Goal: Task Accomplishment & Management: Complete application form

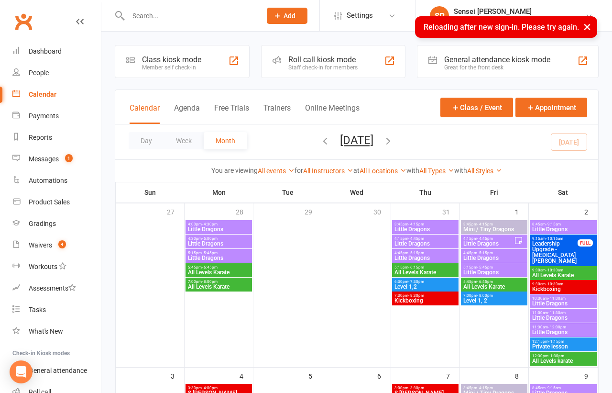
click at [586, 26] on button "×" at bounding box center [587, 26] width 17 height 21
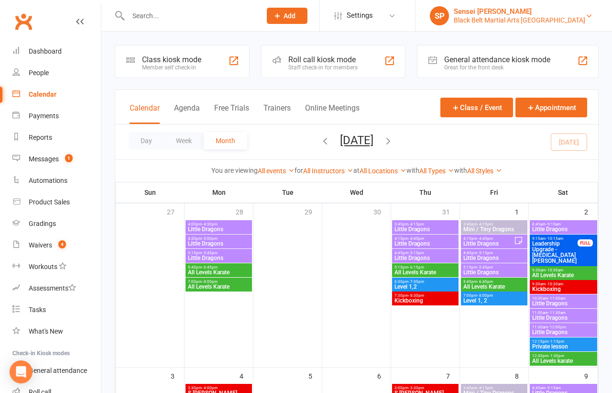
click at [575, 19] on div "Black Belt Martial Arts Kellyville" at bounding box center [520, 20] width 132 height 9
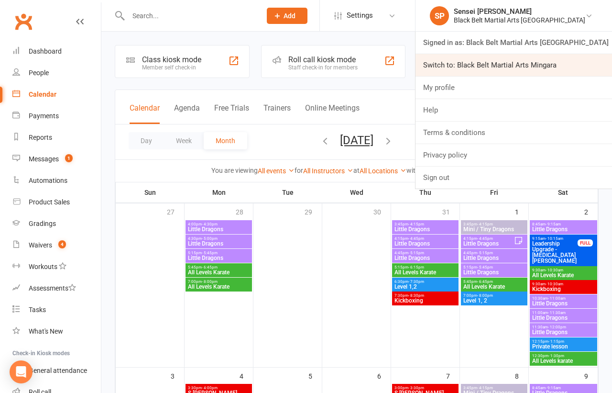
click at [557, 59] on link "Switch to: Black Belt Martial Arts Mingara" at bounding box center [514, 65] width 197 height 22
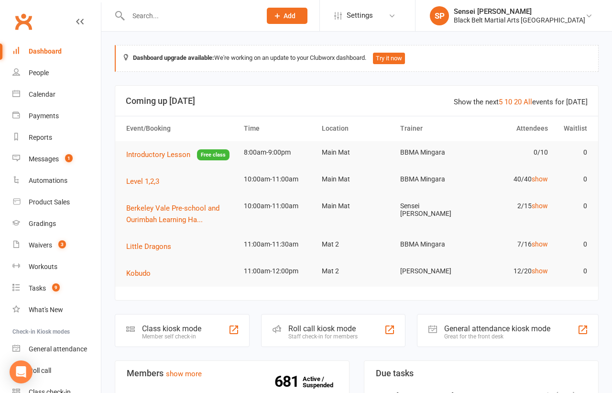
click at [175, 18] on input "text" at bounding box center [189, 15] width 129 height 13
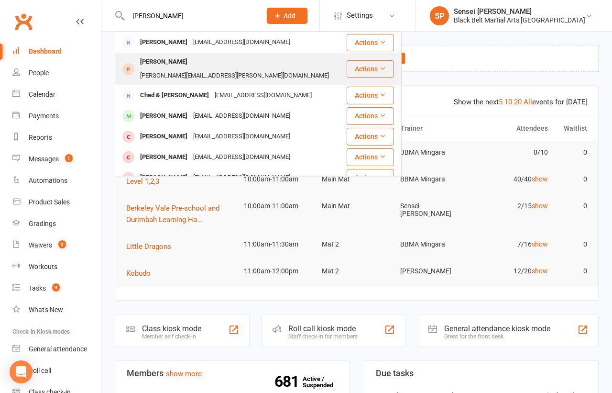
type input "[PERSON_NAME]"
click at [188, 69] on div "[PERSON_NAME][EMAIL_ADDRESS][PERSON_NAME][DOMAIN_NAME]" at bounding box center [234, 76] width 195 height 14
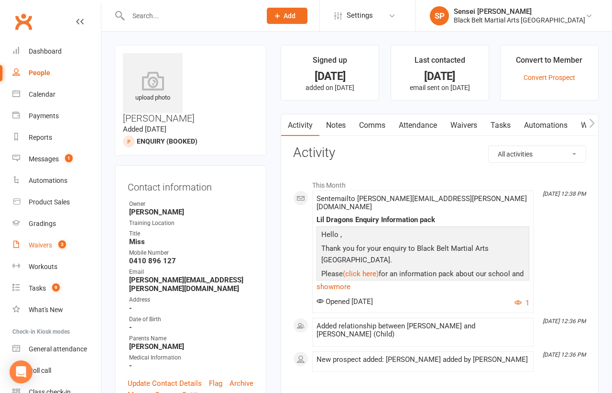
click at [38, 243] on div "Waivers" at bounding box center [40, 245] width 23 height 8
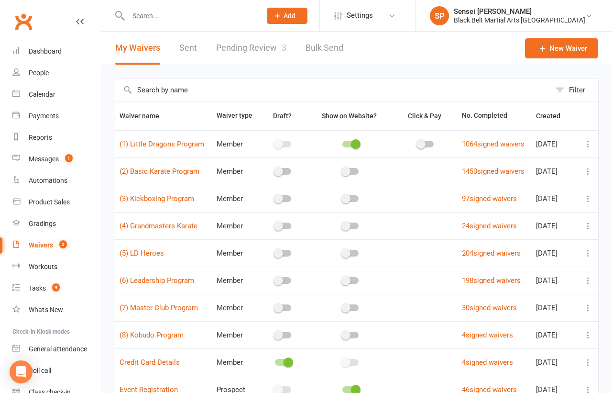
click at [247, 48] on link "Pending Review 3" at bounding box center [251, 48] width 70 height 33
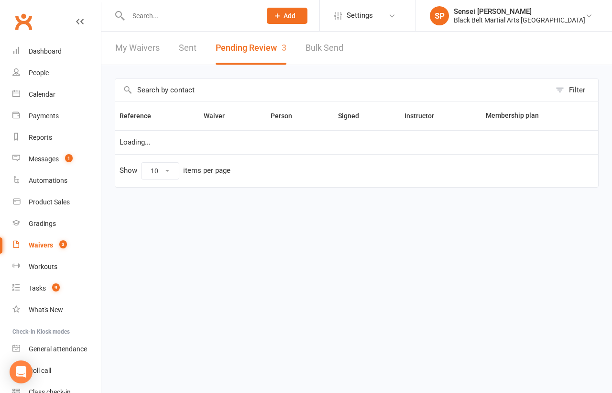
select select "50"
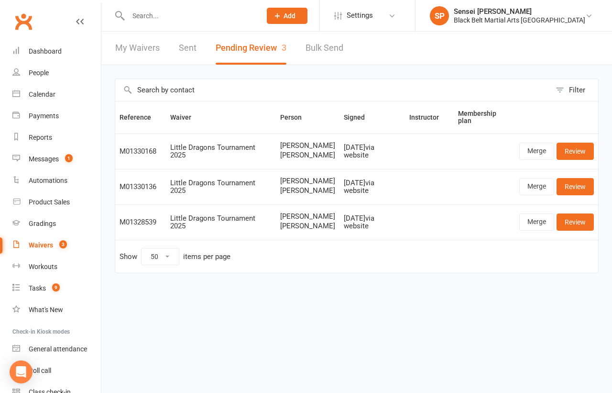
click at [106, 212] on div "Filter Reference Waiver Person Signed Instructor Membership plan M01330168 Litt…" at bounding box center [356, 182] width 511 height 235
click at [106, 90] on div "Filter Reference Waiver Person Signed Instructor Membership plan M01330168 Litt…" at bounding box center [356, 182] width 511 height 235
click at [51, 52] on div "Dashboard" at bounding box center [45, 51] width 33 height 8
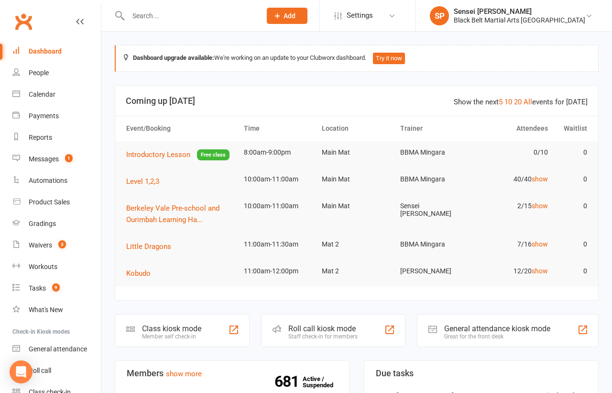
click at [38, 247] on div "Waivers" at bounding box center [40, 245] width 23 height 8
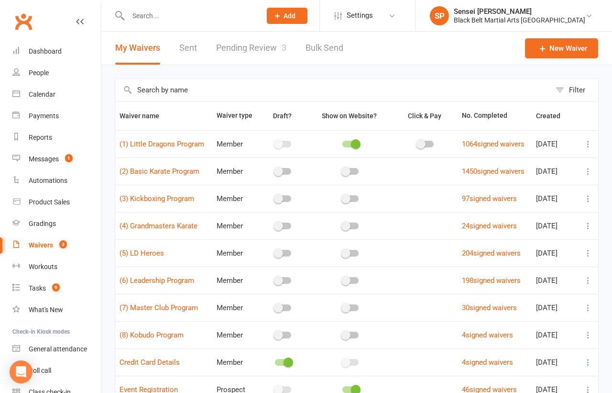
click at [237, 46] on link "Pending Review 3" at bounding box center [251, 48] width 70 height 33
select select "50"
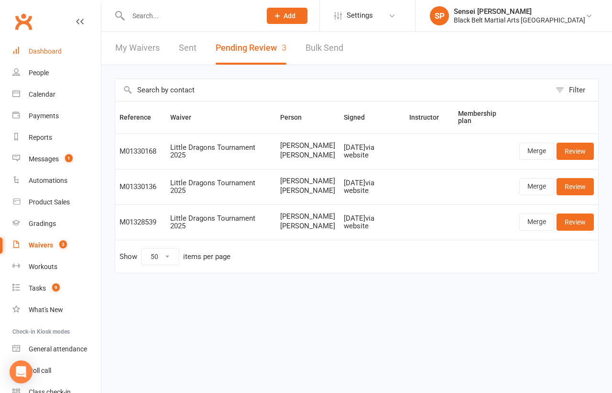
click at [44, 50] on div "Dashboard" at bounding box center [45, 51] width 33 height 8
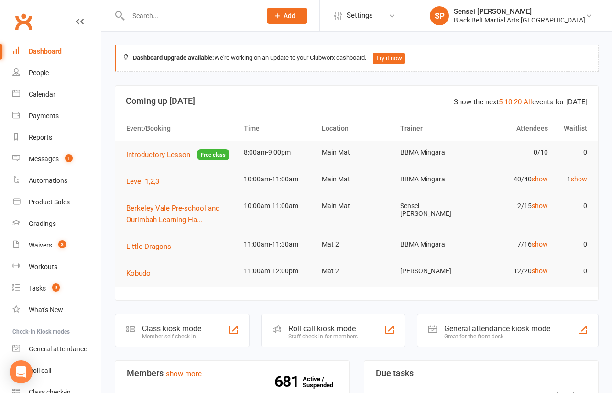
click at [38, 249] on link "Waivers 3" at bounding box center [56, 245] width 88 height 22
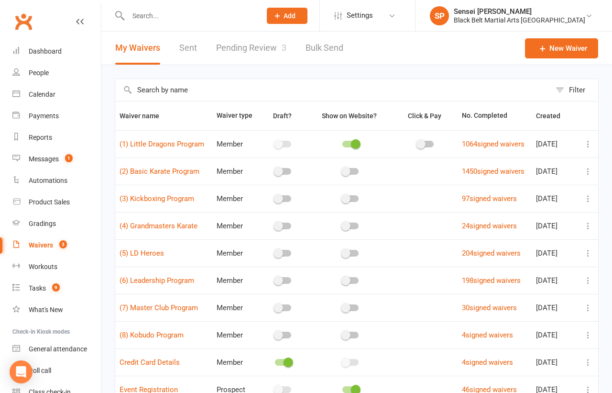
click at [243, 48] on link "Pending Review 3" at bounding box center [251, 48] width 70 height 33
select select "50"
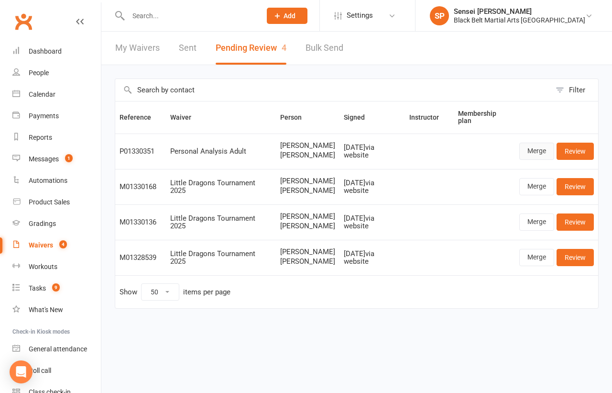
click at [542, 151] on link "Merge" at bounding box center [537, 151] width 35 height 17
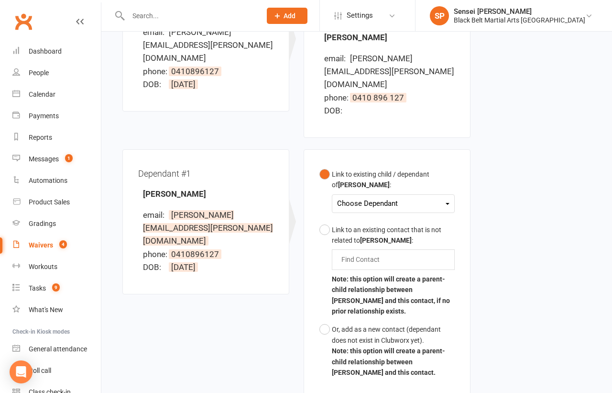
scroll to position [217, 0]
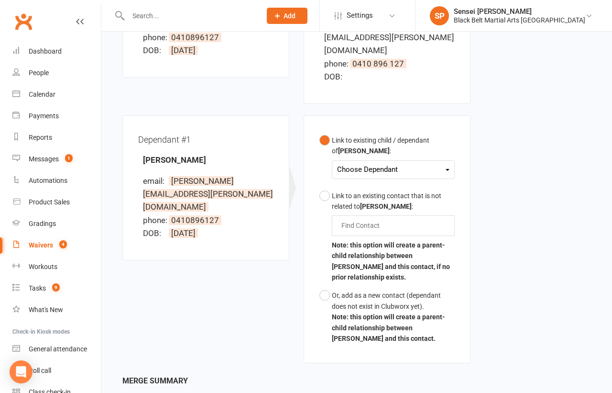
click at [408, 163] on div "Choose Dependant" at bounding box center [393, 169] width 112 height 13
click at [397, 182] on link "[PERSON_NAME]" at bounding box center [385, 192] width 95 height 21
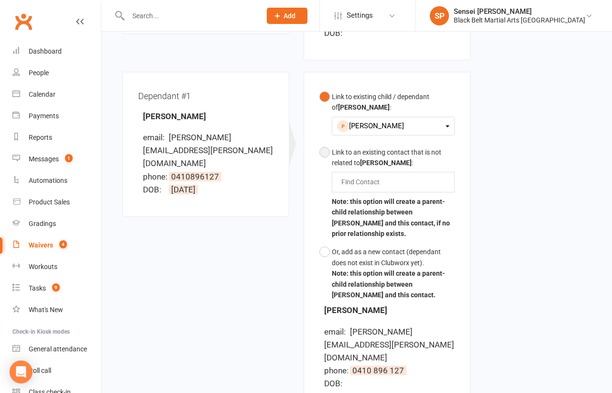
scroll to position [347, 0]
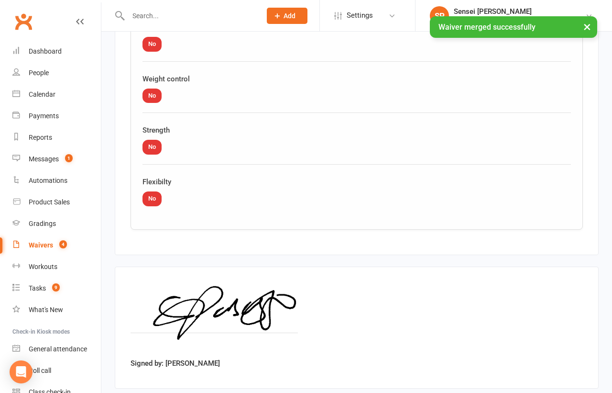
scroll to position [2545, 0]
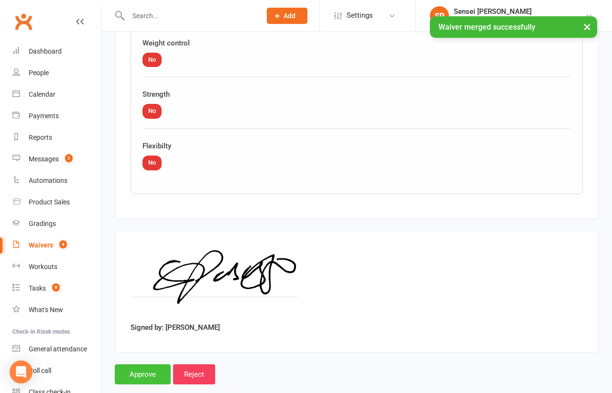
click at [130, 364] on input "Approve" at bounding box center [143, 374] width 56 height 20
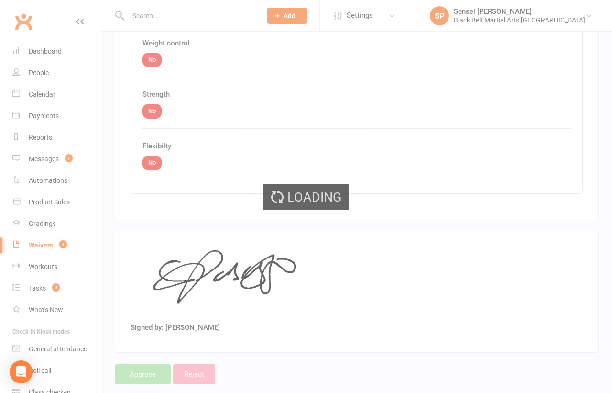
select select "50"
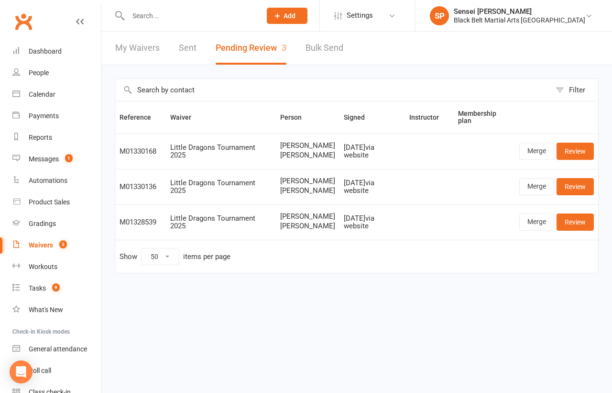
click at [140, 11] on input "text" at bounding box center [189, 15] width 129 height 13
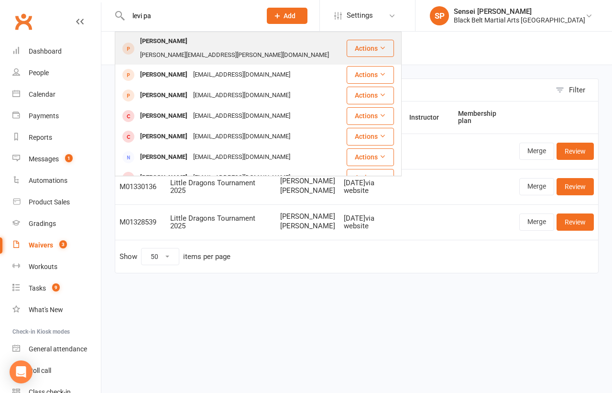
type input "levi pa"
click at [143, 39] on div "[PERSON_NAME]" at bounding box center [163, 41] width 53 height 14
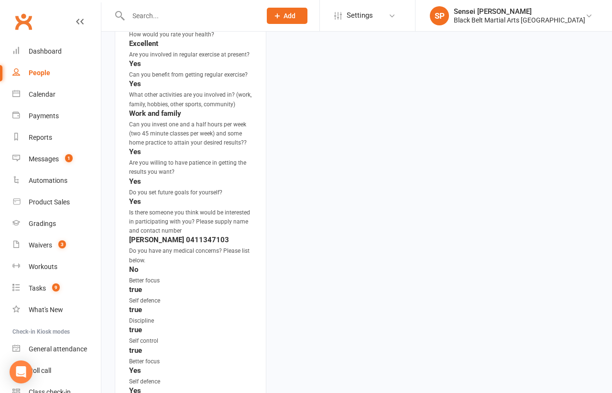
scroll to position [1095, 0]
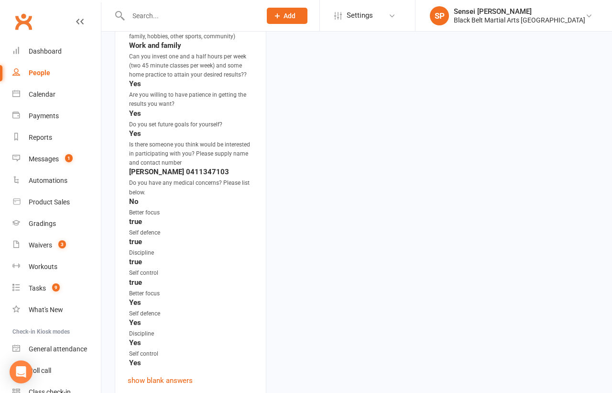
scroll to position [1213, 0]
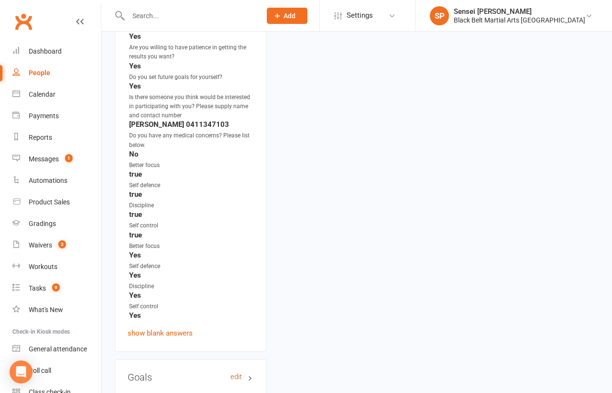
click at [238, 373] on link "edit" at bounding box center [236, 377] width 11 height 8
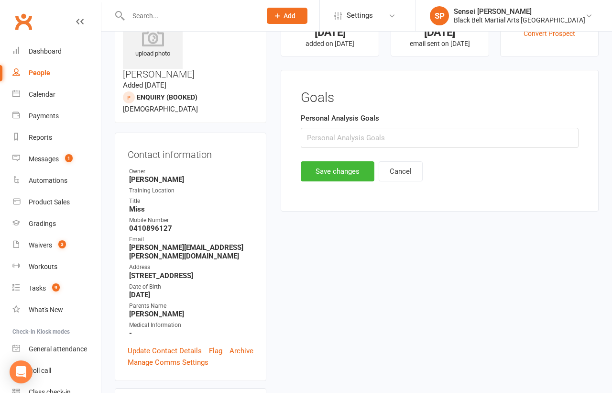
scroll to position [0, 0]
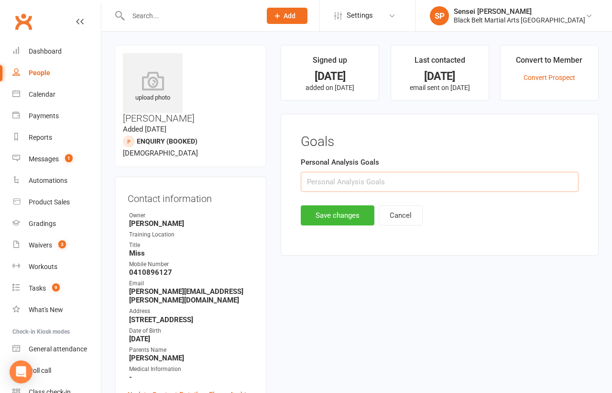
click at [310, 183] on input "text" at bounding box center [440, 182] width 278 height 20
click at [353, 183] on input "Discipline self control" at bounding box center [440, 182] width 278 height 20
click at [407, 181] on input "Discipline self - regulating emoptions, control" at bounding box center [440, 182] width 278 height 20
click at [425, 180] on input "Discipline self - regulating emotions, control" at bounding box center [440, 182] width 278 height 20
click at [514, 182] on input "Discipline self - regulating emotions, meltdowns, 0 to 100 straigth away, contr…" at bounding box center [440, 182] width 278 height 20
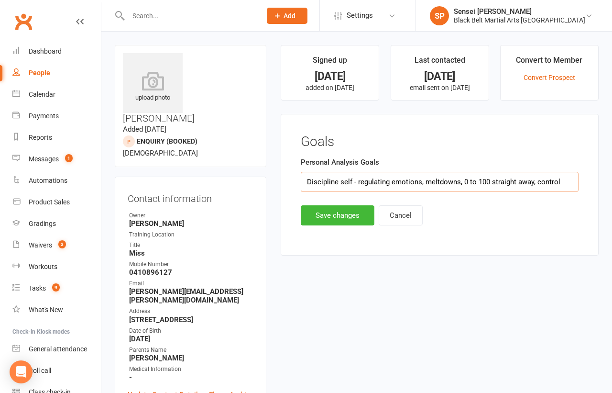
click at [352, 180] on input "Discipline self - regulating emotions, meltdowns, 0 to 100 straight away, contr…" at bounding box center [440, 182] width 278 height 20
click at [523, 179] on input "Discipline - regulating emotions, meltdowns, 0 to 100 straight away, control" at bounding box center [440, 182] width 278 height 20
click at [568, 179] on input "Discipline - regulating emotions, meltdowns, 0 to 100 straight away, Self contr…" at bounding box center [440, 182] width 278 height 20
click at [531, 181] on input "Discipline - regulating emotions, meltdowns, 0 to 100 straight away, Self contr…" at bounding box center [440, 182] width 278 height 20
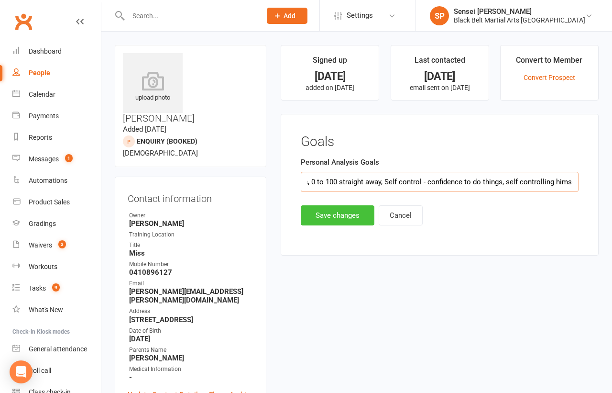
type input "Discipline - regulating emotions, meltdowns, 0 to 100 straight away, Self contr…"
click at [332, 212] on button "Save changes" at bounding box center [338, 215] width 74 height 20
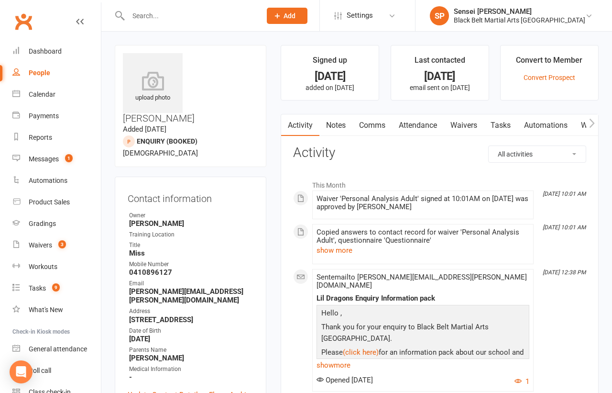
click at [338, 122] on link "Notes" at bounding box center [336, 125] width 33 height 22
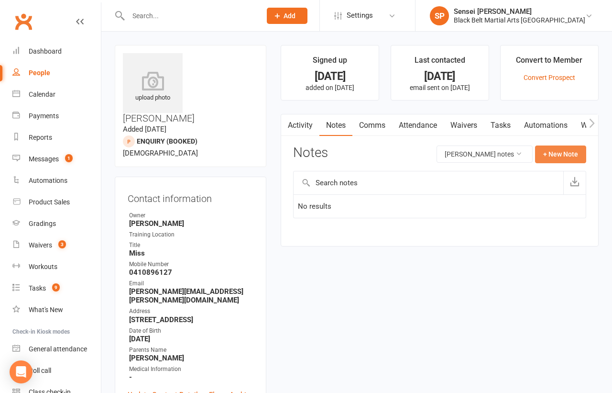
click at [551, 153] on button "+ New Note" at bounding box center [560, 153] width 51 height 17
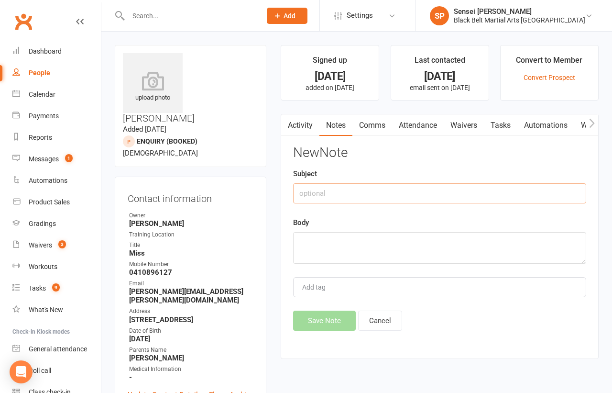
click at [407, 189] on input "text" at bounding box center [439, 193] width 293 height 20
type input "Intro"
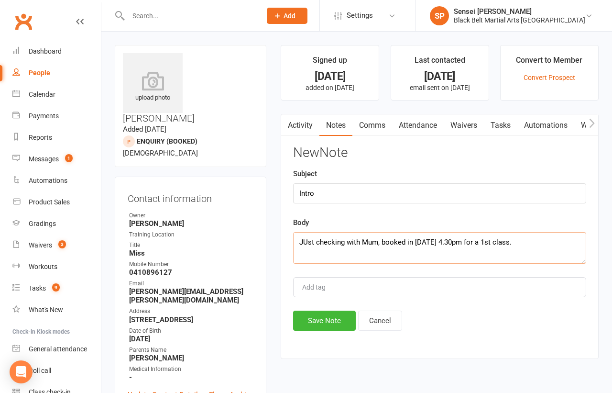
click at [308, 242] on textarea "JUst checking with Mum, booked in [DATE] 4.30pm for a 1st class." at bounding box center [439, 248] width 293 height 32
click at [538, 241] on textarea "Just checking with Mum, booked in [DATE] 4.30pm for a 1st class." at bounding box center [439, 248] width 293 height 32
type textarea "Just checking with Mum, booked in [DATE] 4.30pm for a 1st class. II $199, free …"
click at [314, 318] on button "Save Note" at bounding box center [324, 320] width 63 height 20
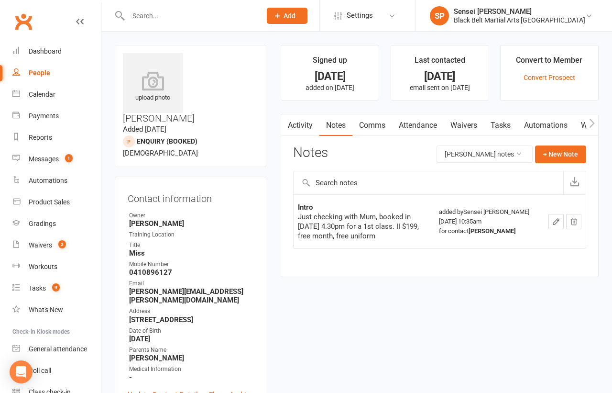
click at [320, 7] on div "Prospect Member Non-attending contact Class / event Appointment Grading event T…" at bounding box center [286, 15] width 65 height 31
click at [296, 18] on span "Add" at bounding box center [290, 16] width 12 height 8
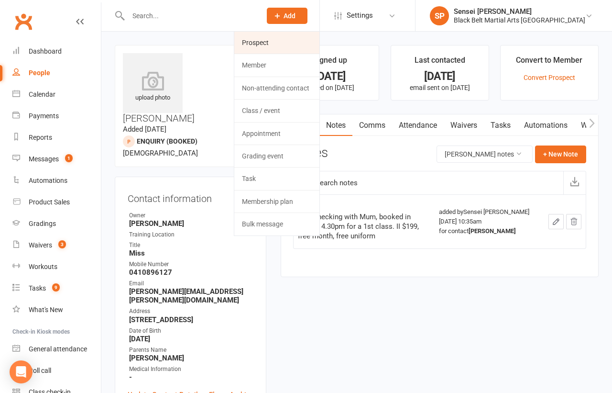
click at [304, 38] on link "Prospect" at bounding box center [276, 43] width 85 height 22
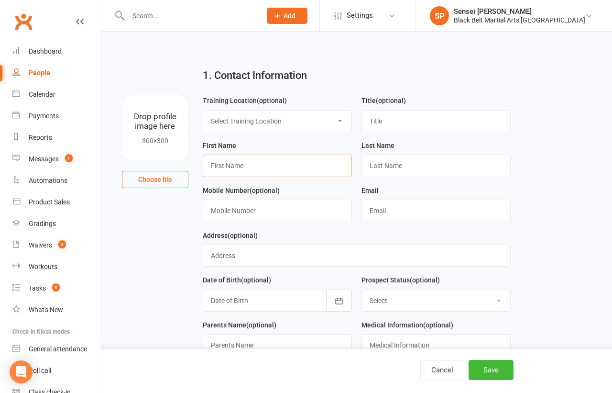
click at [291, 166] on input "text" at bounding box center [277, 166] width 149 height 22
type input "Maverick"
type input "[PERSON_NAME]"
type input "0482380789"
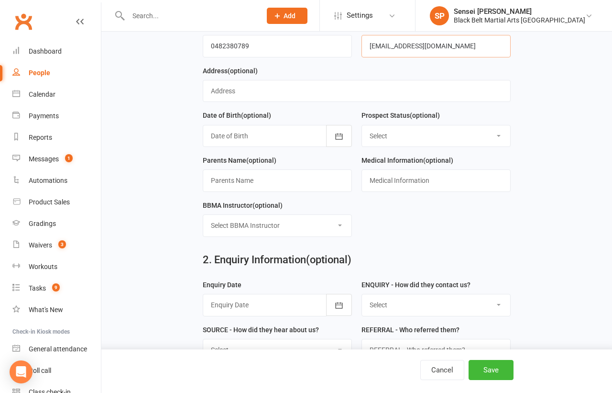
scroll to position [180, 0]
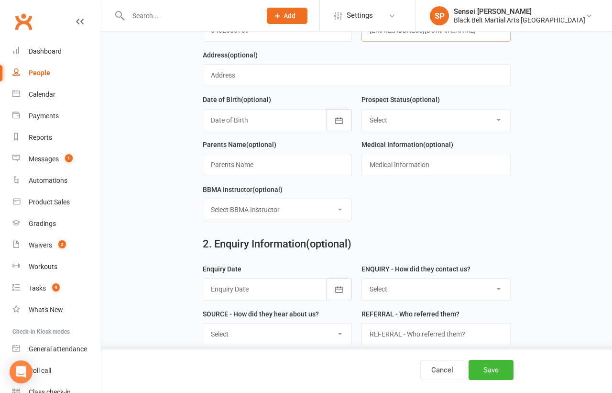
type input "[EMAIL_ADDRESS][DOMAIN_NAME]"
click at [425, 117] on select "Select Enquiry (Booked) Enquiry (Not Booked) Pending (enrolment pack sent) DNS …" at bounding box center [436, 120] width 148 height 21
select select "Enquiry (Booked)"
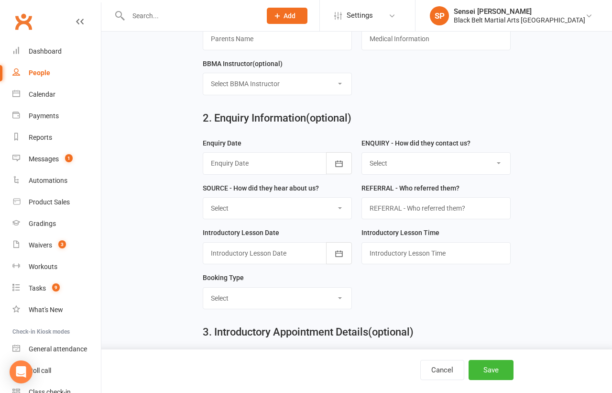
scroll to position [332, 0]
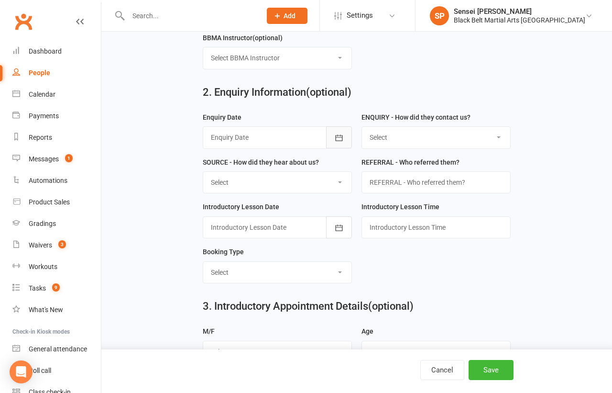
click at [340, 135] on icon "button" at bounding box center [339, 138] width 10 height 10
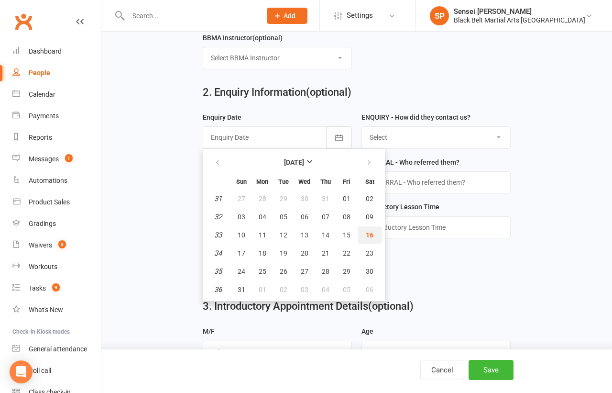
click at [366, 231] on span "16" at bounding box center [370, 235] width 8 height 8
type input "[DATE]"
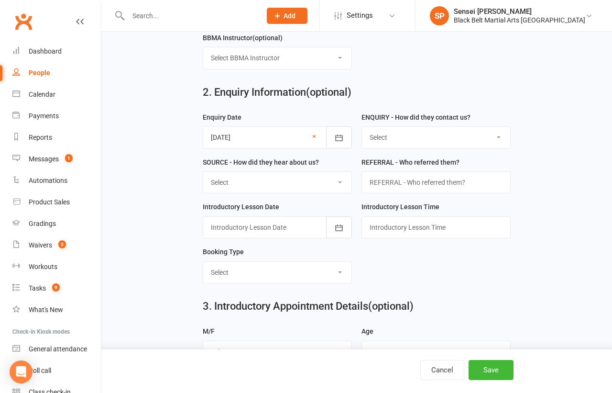
click at [423, 136] on select "Select (W) - Walk In (T) - Telephone (I) - Internet / Email (S) - Studio Initia…" at bounding box center [436, 137] width 148 height 21
select select "(W) - Walk In"
click at [318, 179] on select "Select A1 Direct mail A2 Print Media A3 Flyer A5 Radio A6 Sign A7 Televison A8 …" at bounding box center [277, 182] width 148 height 21
select select "A6 Sign"
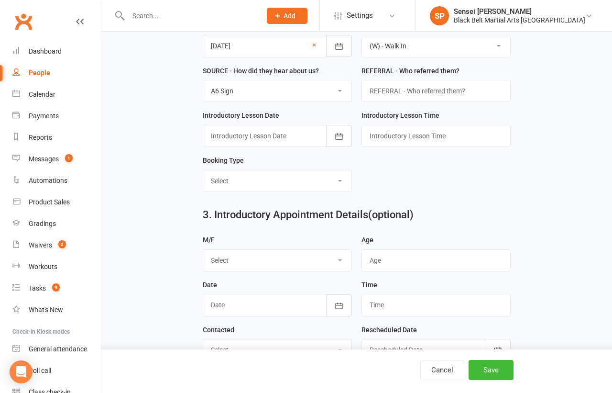
scroll to position [424, 0]
click at [337, 134] on icon "button" at bounding box center [339, 136] width 10 height 10
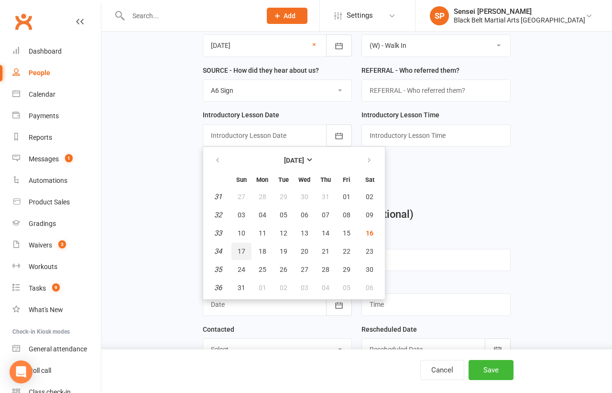
click at [241, 247] on span "17" at bounding box center [242, 251] width 8 height 8
type input "[DATE]"
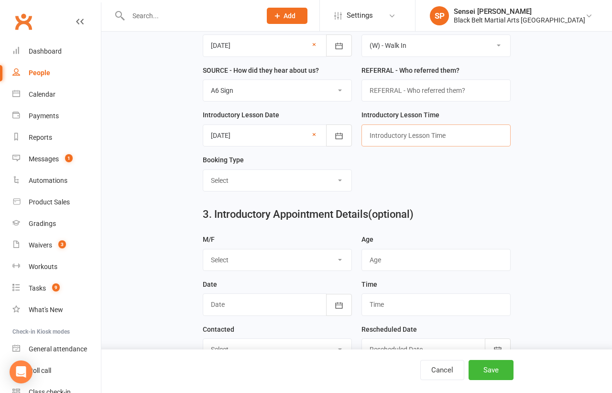
click at [379, 127] on input "text" at bounding box center [436, 135] width 149 height 22
type input "10.30am"
click at [324, 178] on select "Select Mini Dragons Intro Tiny Dragons Intro Little Dragons Intro Child Karate …" at bounding box center [277, 180] width 148 height 21
select select "Tiny Dragons Intro"
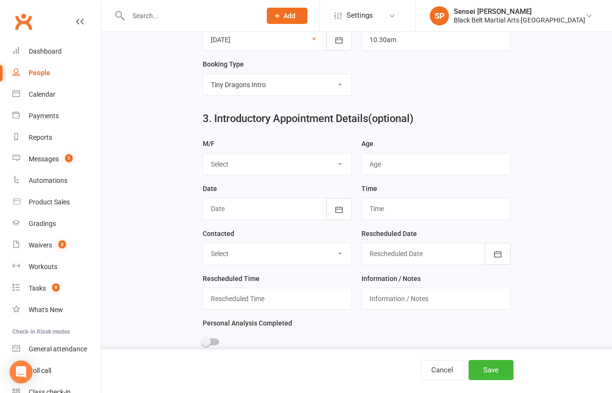
scroll to position [532, 0]
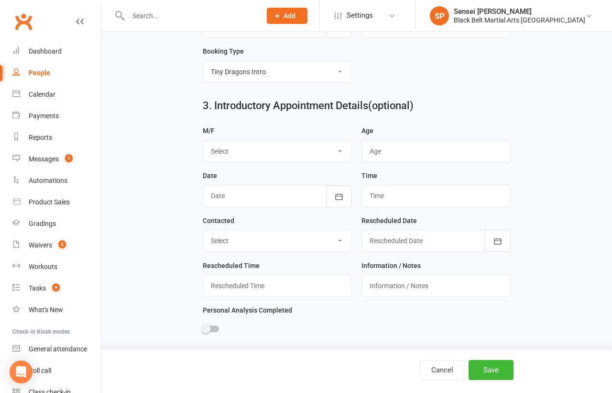
click at [320, 146] on select "Select M F" at bounding box center [277, 151] width 148 height 21
select select "M"
click at [401, 140] on input "string" at bounding box center [436, 151] width 149 height 22
type input "3"
click at [338, 192] on icon "button" at bounding box center [339, 197] width 10 height 10
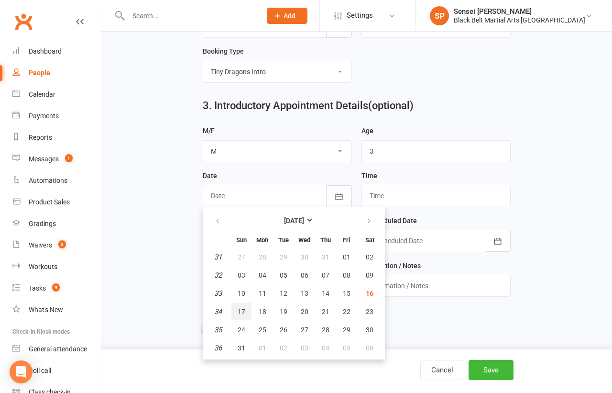
click at [239, 308] on span "17" at bounding box center [242, 312] width 8 height 8
type input "[DATE]"
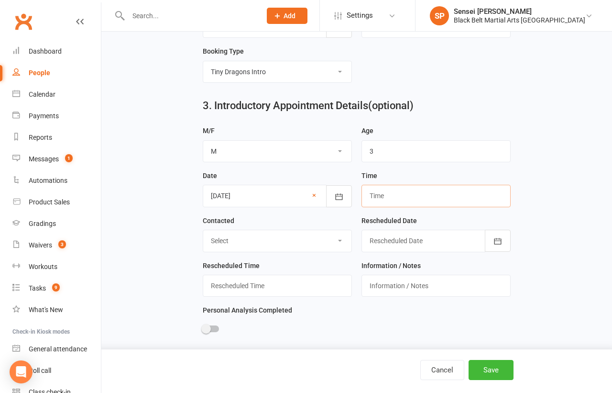
click at [379, 193] on input "text" at bounding box center [436, 196] width 149 height 22
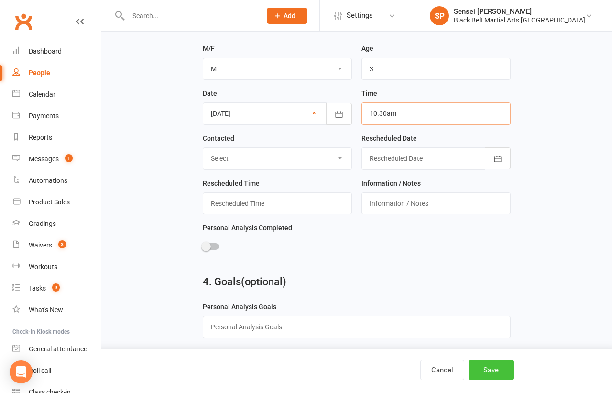
type input "10.30am"
click at [481, 368] on button "Save" at bounding box center [491, 370] width 45 height 20
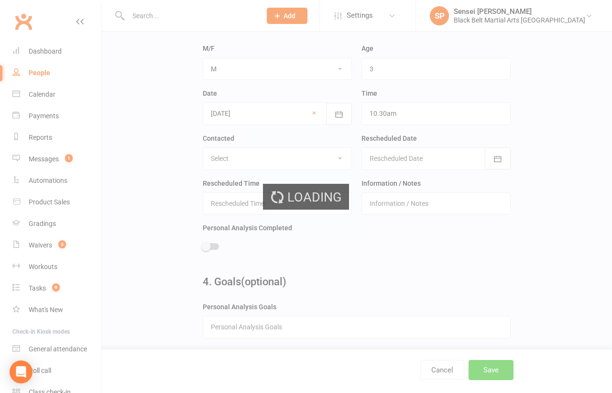
scroll to position [0, 0]
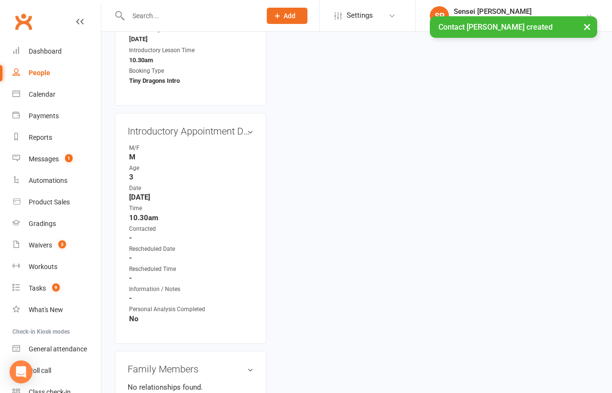
scroll to position [562, 0]
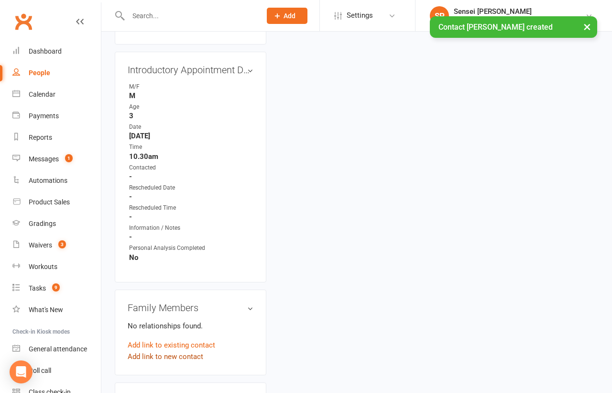
click at [170, 351] on link "Add link to new contact" at bounding box center [166, 356] width 76 height 11
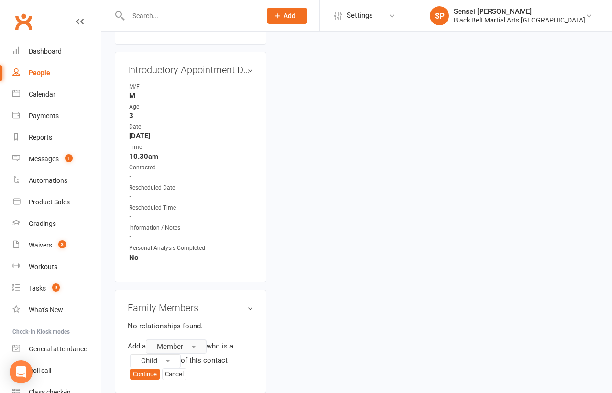
click at [178, 342] on span "Member" at bounding box center [170, 346] width 26 height 9
click at [178, 356] on span "Child" at bounding box center [176, 360] width 16 height 9
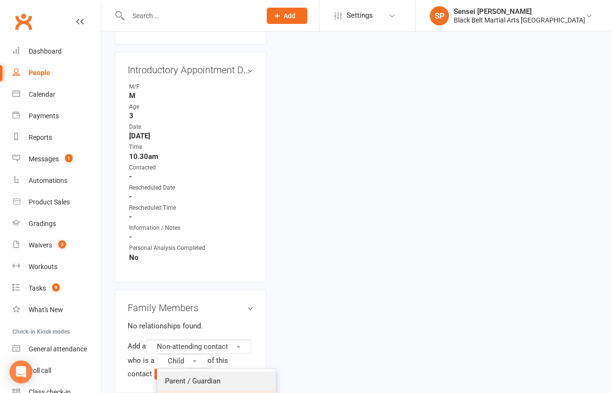
click at [177, 371] on link "Parent / Guardian" at bounding box center [216, 380] width 119 height 19
click at [184, 368] on button "Continue" at bounding box center [183, 373] width 30 height 11
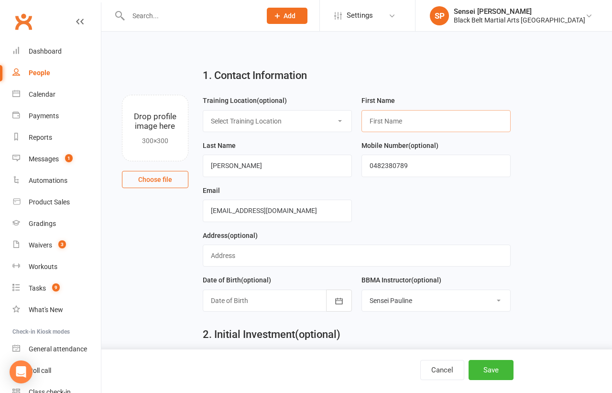
click at [384, 121] on input "text" at bounding box center [436, 121] width 149 height 22
type input "[PERSON_NAME]"
click at [481, 369] on button "Save" at bounding box center [491, 370] width 45 height 20
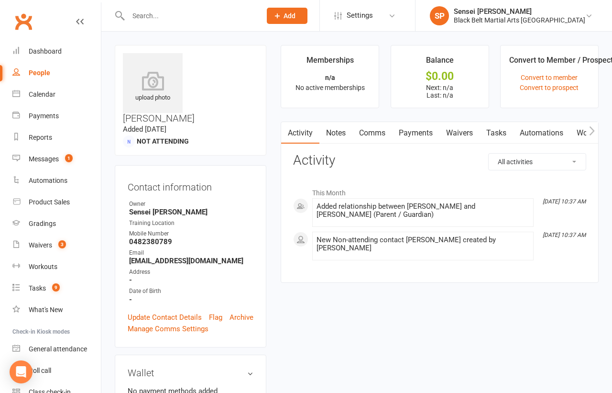
click at [376, 132] on link "Comms" at bounding box center [373, 133] width 40 height 22
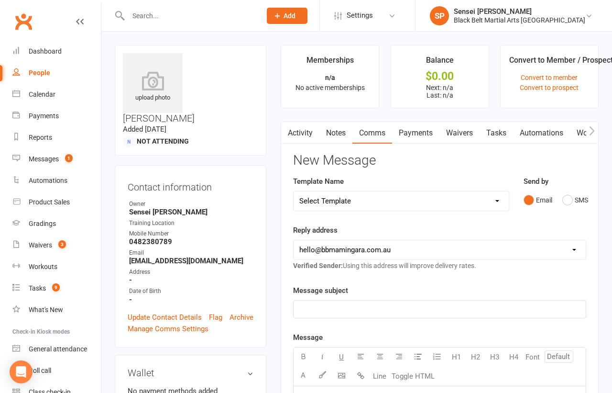
click at [494, 199] on select "Select Template [SMS] 14 Day Absentee AFU Lil Dragons [SMS] 14 day Absentee AFU…" at bounding box center [401, 200] width 215 height 19
select select "51"
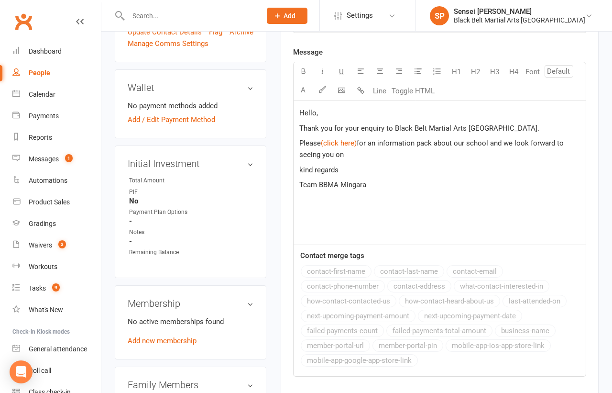
scroll to position [284, 0]
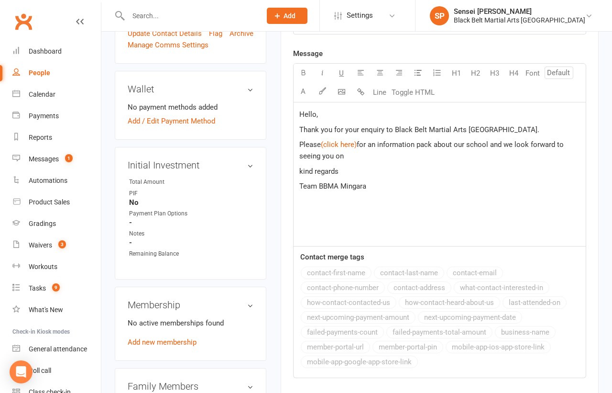
click at [317, 116] on p "Hello ," at bounding box center [439, 114] width 281 height 11
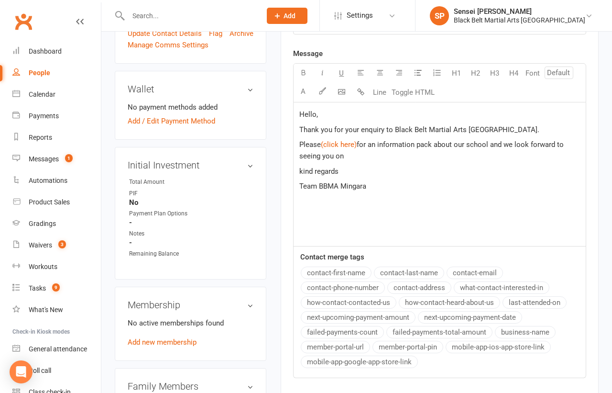
click at [316, 266] on button "contact-first-name" at bounding box center [336, 272] width 71 height 12
click at [336, 155] on span "for an information pack about our school and we look forward to seeing you on" at bounding box center [432, 150] width 266 height 20
click at [346, 155] on span "for an information pack about our school and we look forward to seeing you an d…" at bounding box center [432, 150] width 266 height 20
click at [397, 155] on p "Please $ (click here) $ for an information pack about our school and we look fo…" at bounding box center [439, 150] width 281 height 23
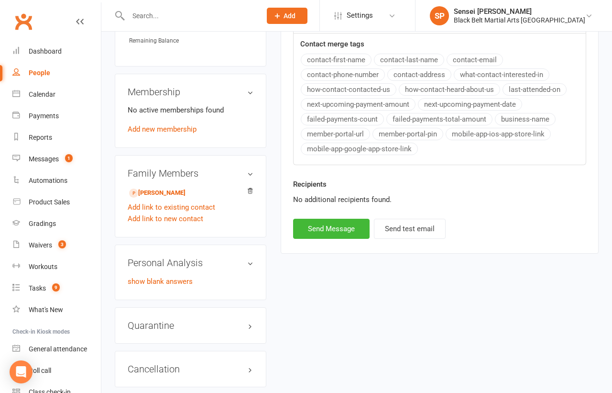
scroll to position [553, 0]
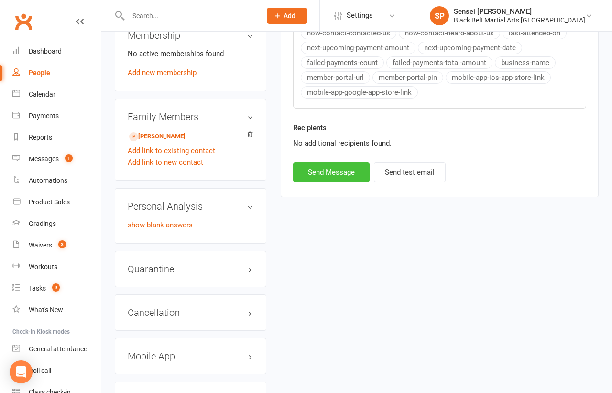
click at [338, 167] on button "Send Message" at bounding box center [331, 172] width 77 height 20
select select
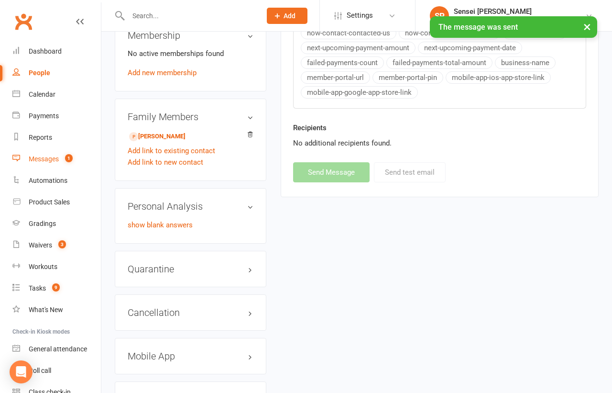
click at [40, 155] on div "Messages" at bounding box center [44, 159] width 30 height 8
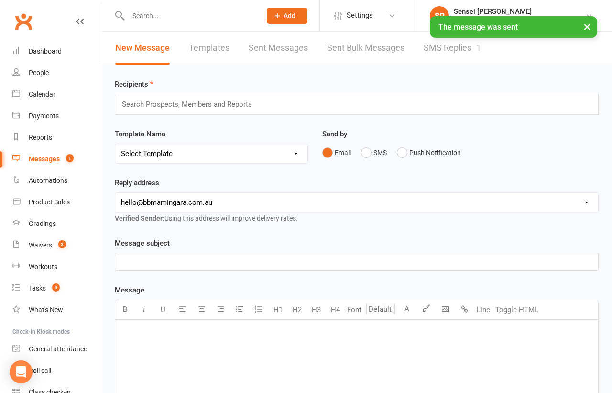
click at [585, 26] on button "×" at bounding box center [587, 26] width 17 height 21
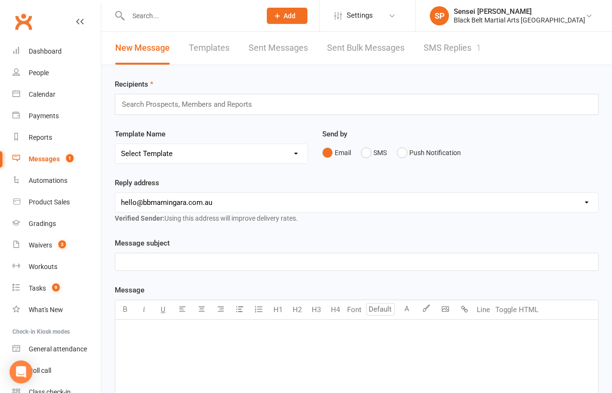
click at [447, 45] on link "SMS Replies 1" at bounding box center [452, 48] width 57 height 33
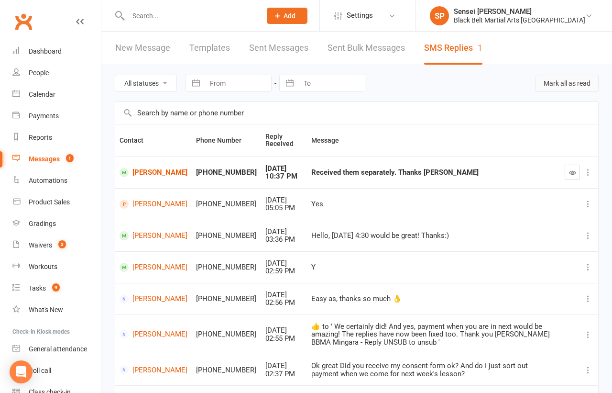
click at [557, 83] on button "Mark all as read" at bounding box center [567, 83] width 63 height 17
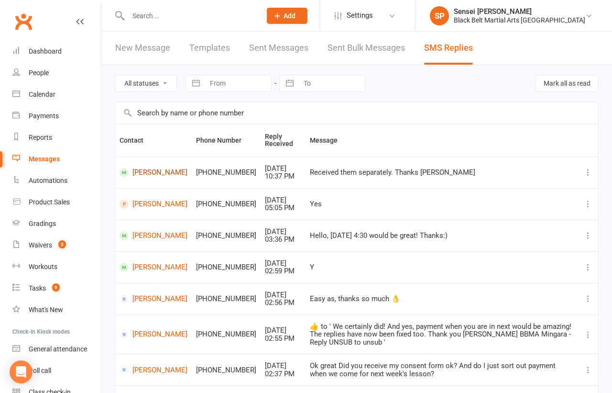
click at [149, 171] on link "[PERSON_NAME]" at bounding box center [154, 172] width 68 height 9
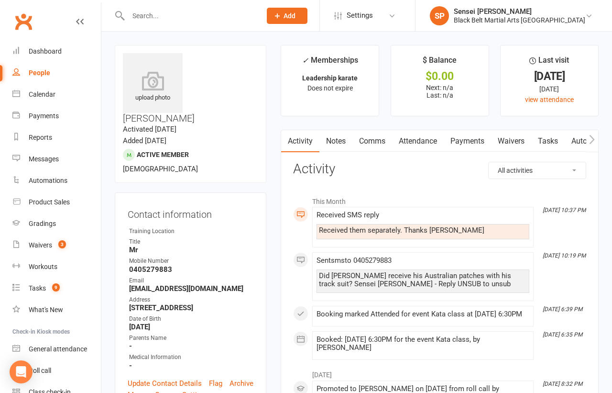
click at [376, 142] on link "Comms" at bounding box center [373, 141] width 40 height 22
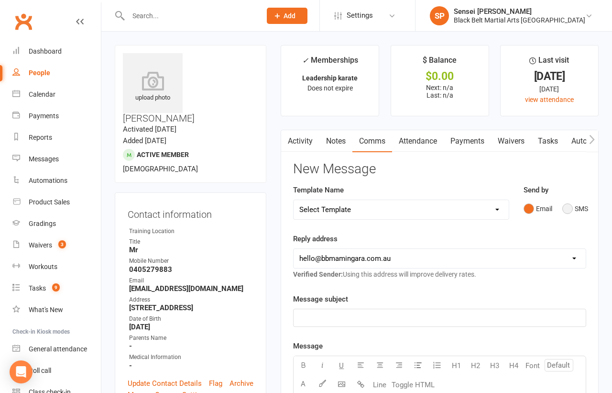
click at [567, 203] on button "SMS" at bounding box center [576, 208] width 26 height 18
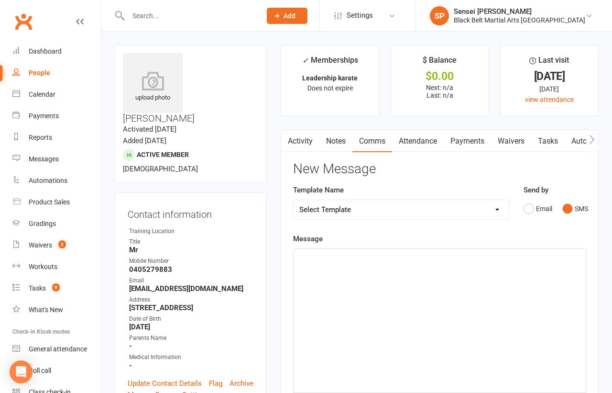
click at [465, 284] on div "﻿" at bounding box center [440, 321] width 292 height 144
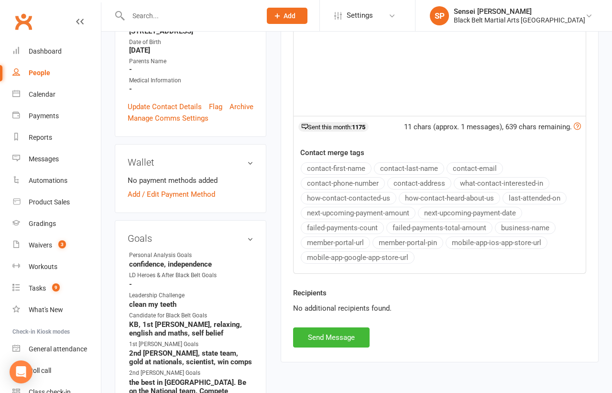
scroll to position [312, 0]
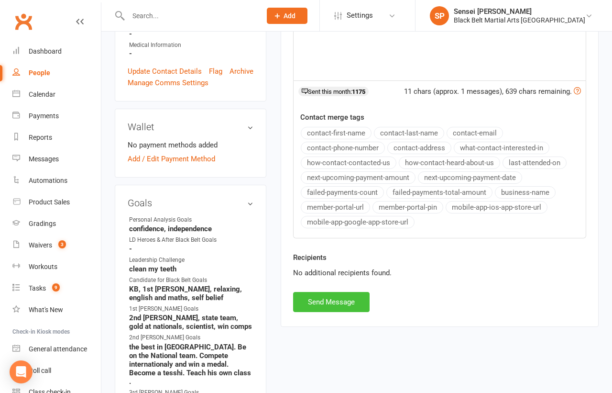
click at [325, 299] on button "Send Message" at bounding box center [331, 302] width 77 height 20
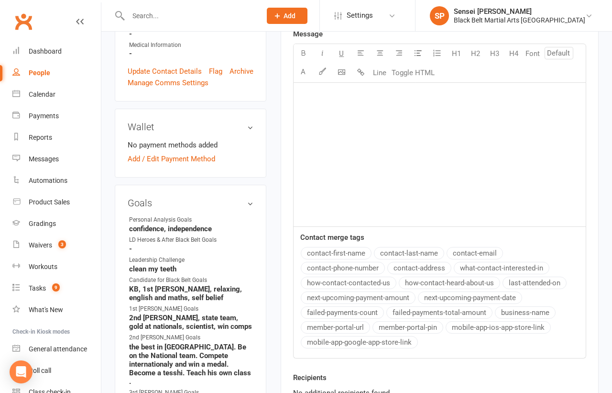
scroll to position [0, 0]
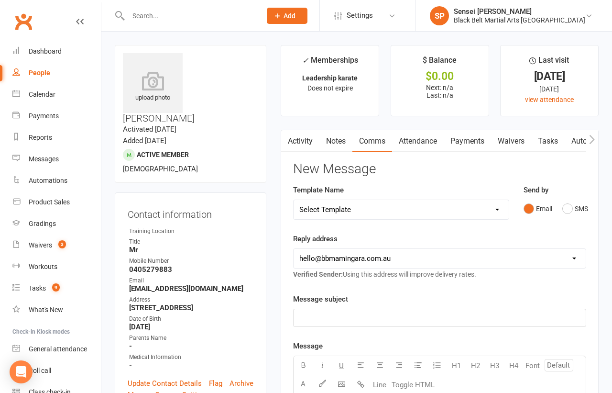
click at [144, 17] on input "text" at bounding box center [189, 15] width 129 height 13
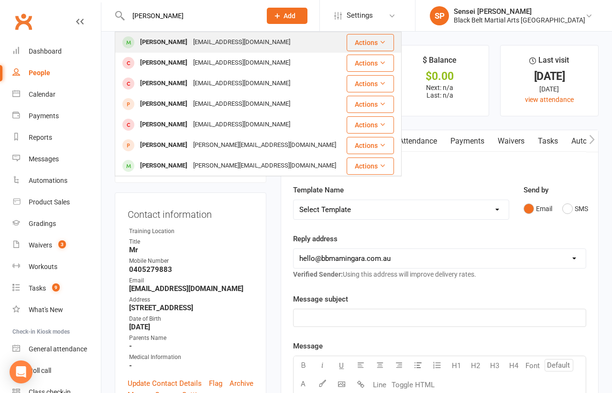
type input "[PERSON_NAME]"
click at [143, 42] on div "[PERSON_NAME]" at bounding box center [163, 42] width 53 height 14
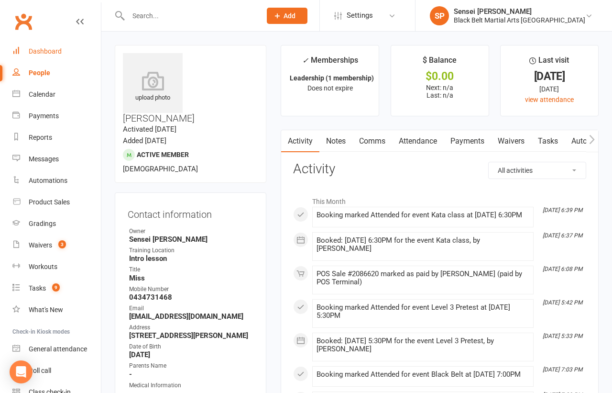
click at [50, 50] on div "Dashboard" at bounding box center [45, 51] width 33 height 8
